Goal: Communication & Community: Ask a question

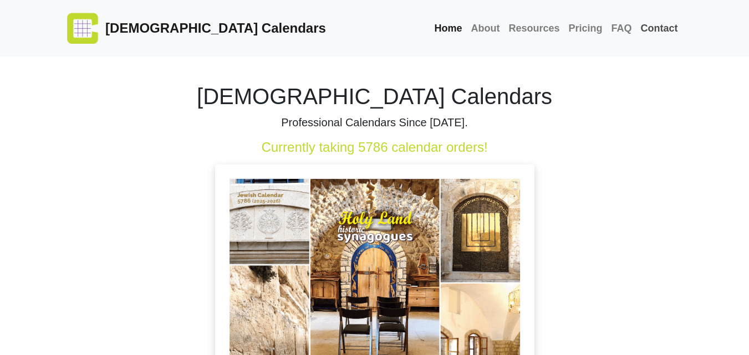
click at [647, 32] on link "Contact" at bounding box center [659, 29] width 46 height 24
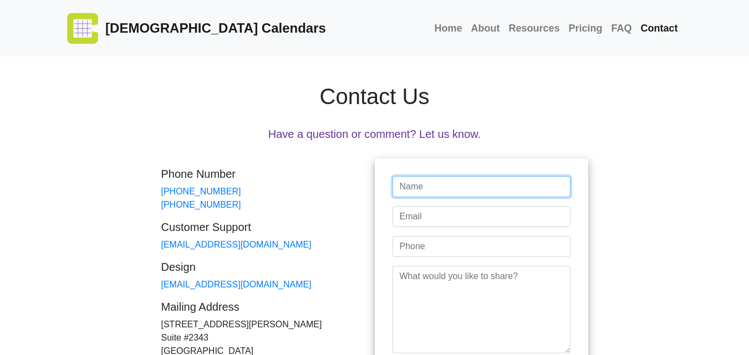
click at [494, 185] on input "text" at bounding box center [481, 186] width 178 height 21
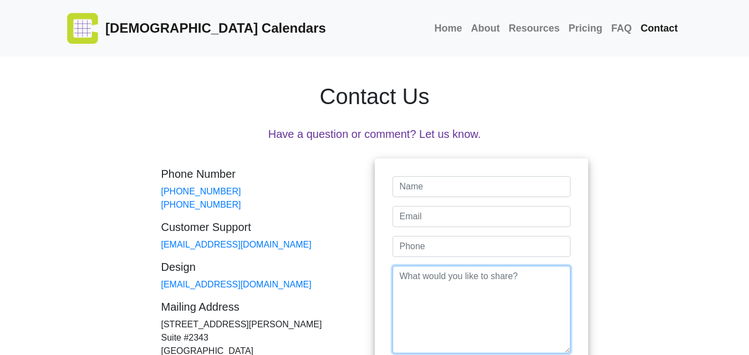
click at [502, 294] on textarea at bounding box center [481, 310] width 178 height 88
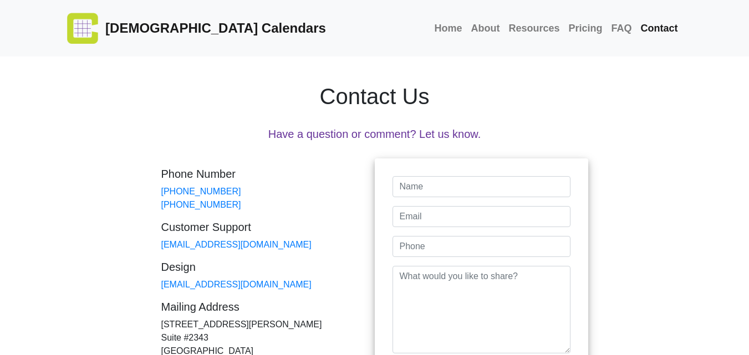
click at [474, 175] on div "Name Email Phone Message Please provide required information. This site is prot…" at bounding box center [481, 293] width 213 height 268
click at [501, 213] on input "email" at bounding box center [481, 216] width 178 height 21
type input "[EMAIL_ADDRESS][DOMAIN_NAME]"
type input "[PERSON_NAME]"
type input "[PHONE_NUMBER]"
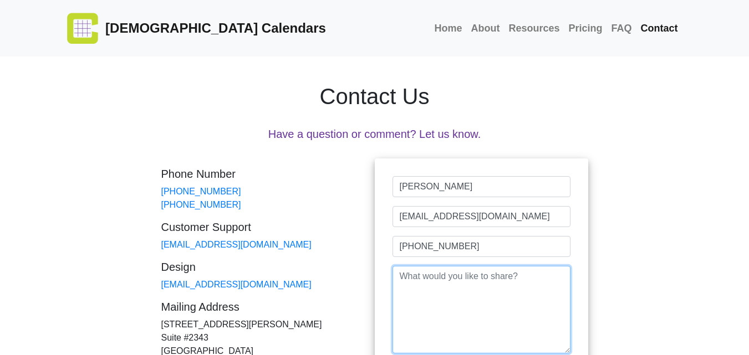
click at [507, 305] on textarea at bounding box center [481, 310] width 178 height 88
paste textarea "Beloved website owner, I’m Jade from Web Design Unit—creating sleek, secure, an…"
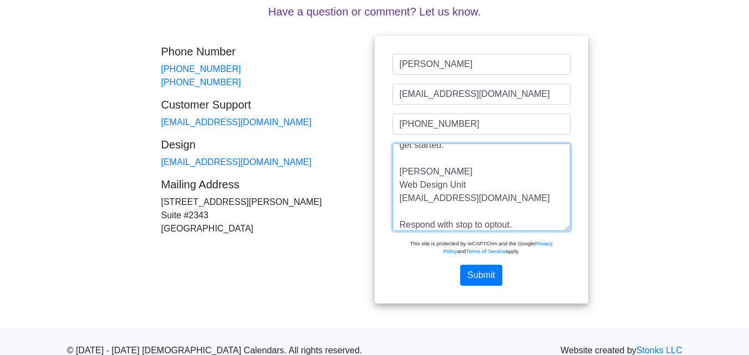
scroll to position [140, 0]
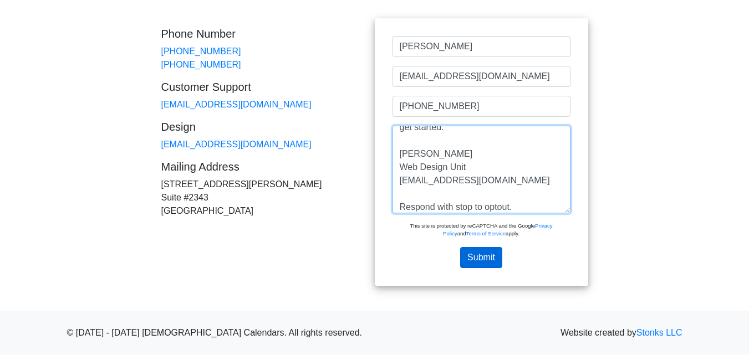
type textarea "Beloved website owner, I’m Jade from Web Design Unit—creating sleek, secure, an…"
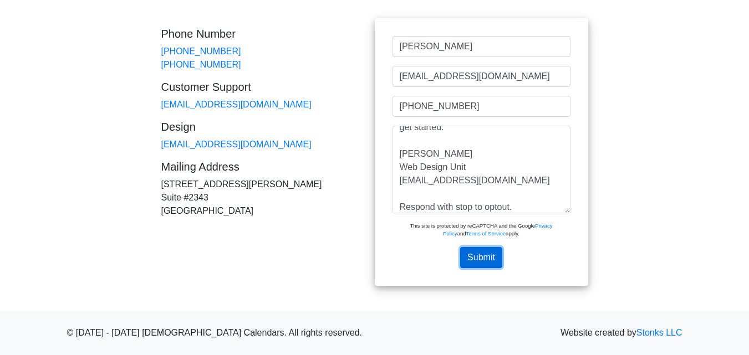
click at [481, 257] on button "Submit" at bounding box center [481, 257] width 42 height 21
click at [501, 264] on button "Submit" at bounding box center [481, 257] width 42 height 21
click at [476, 255] on button "Submit" at bounding box center [481, 257] width 42 height 21
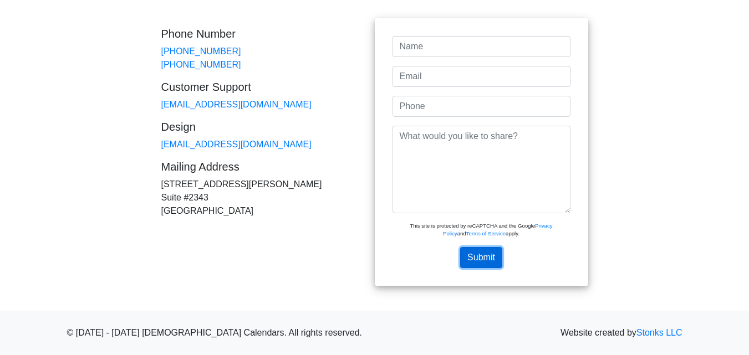
scroll to position [0, 0]
